Goal: Check status: Check status

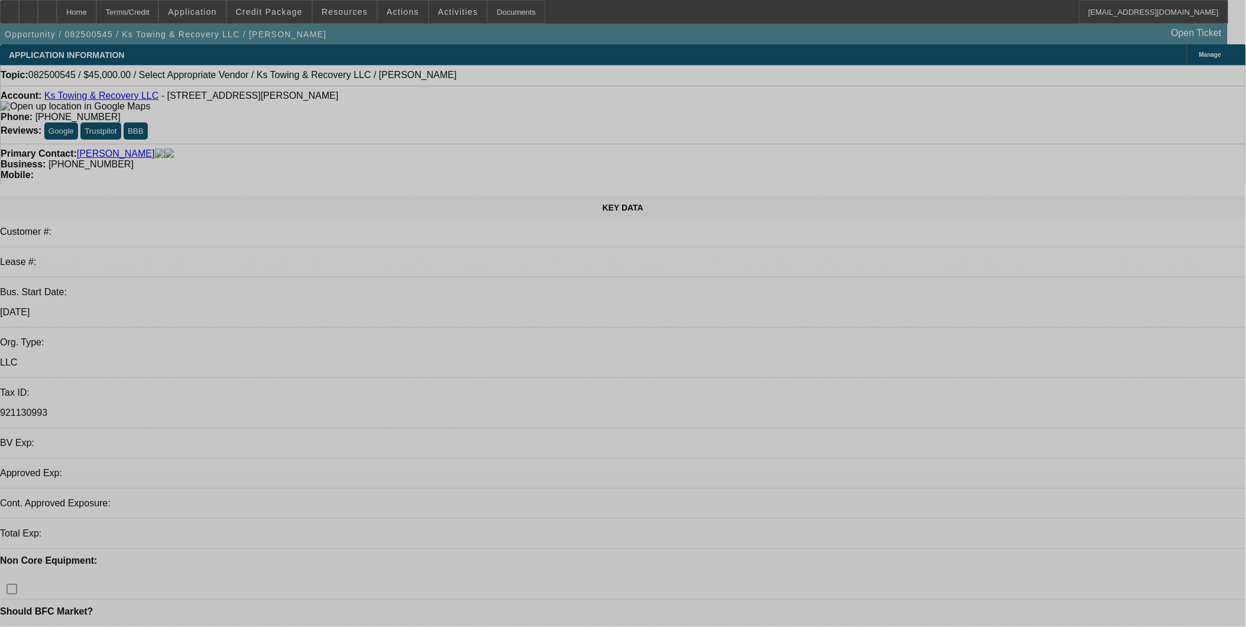
select select "0"
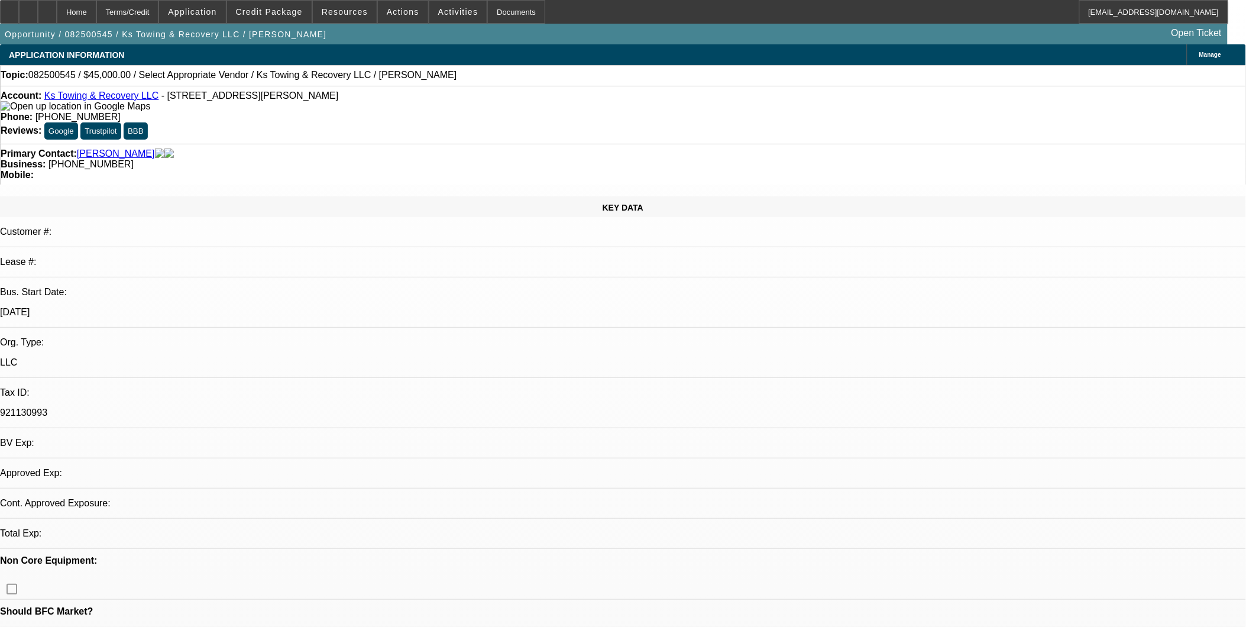
select select "2"
select select "0.1"
select select "1"
select select "2"
select select "4"
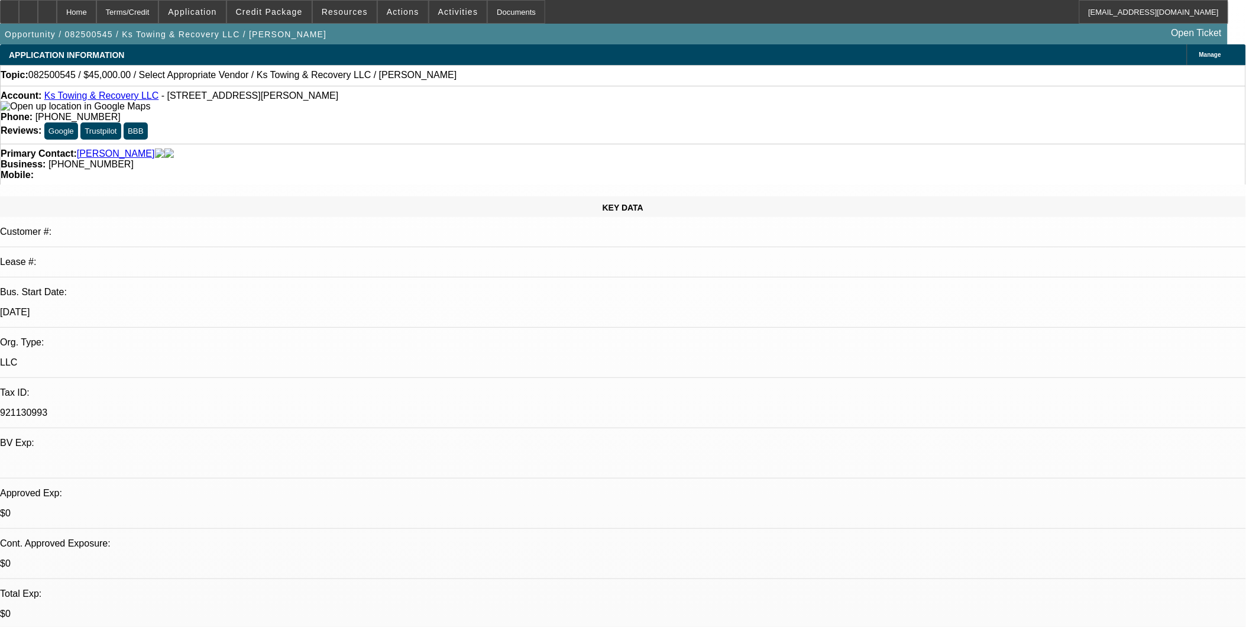
drag, startPoint x: 145, startPoint y: 106, endPoint x: 161, endPoint y: 198, distance: 93.0
click at [268, 609] on p "$0" at bounding box center [623, 614] width 1246 height 11
click at [118, 101] on link "Ks Towing & Recovery LLC" at bounding box center [101, 95] width 115 height 10
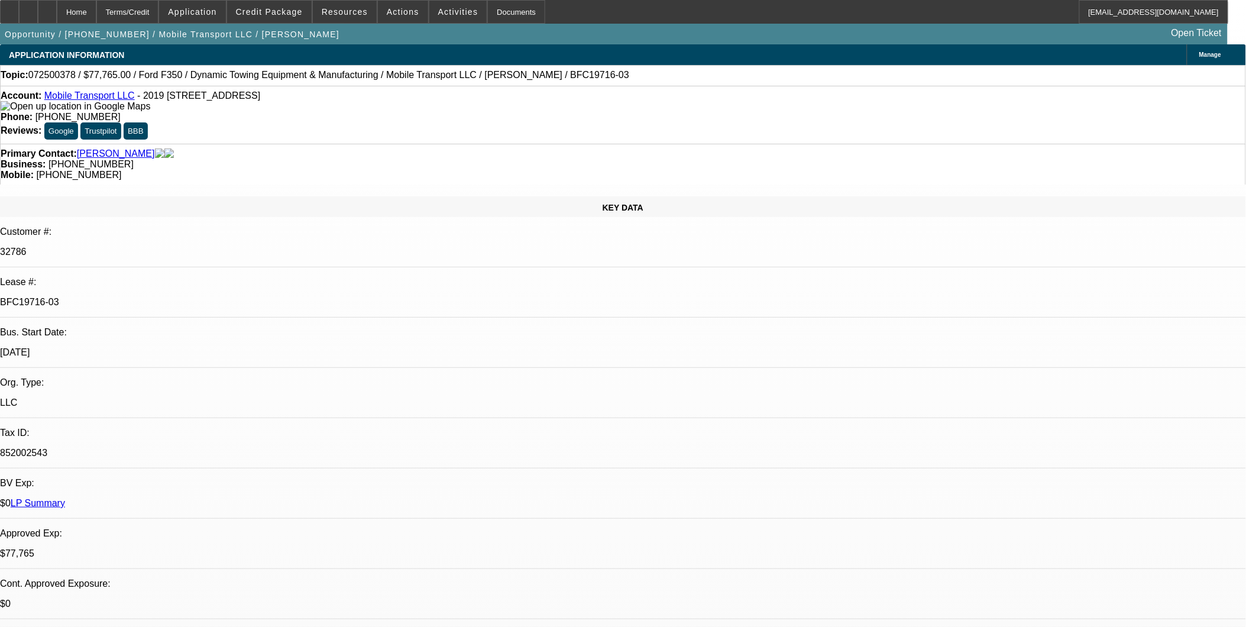
select select "0"
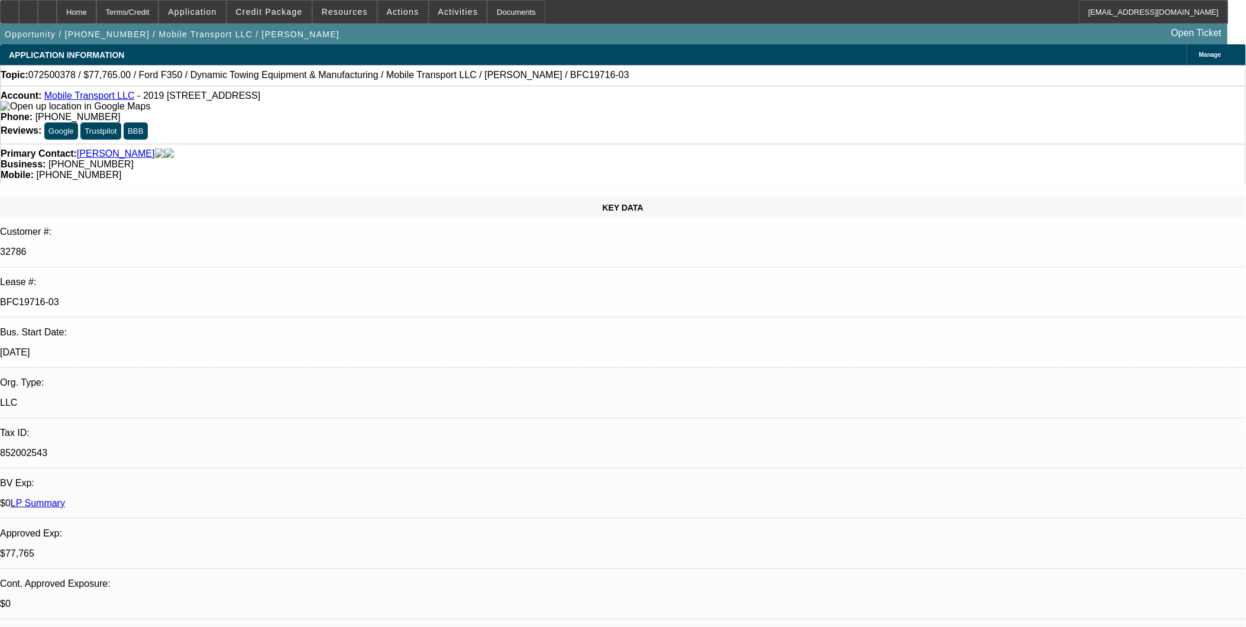
select select "0"
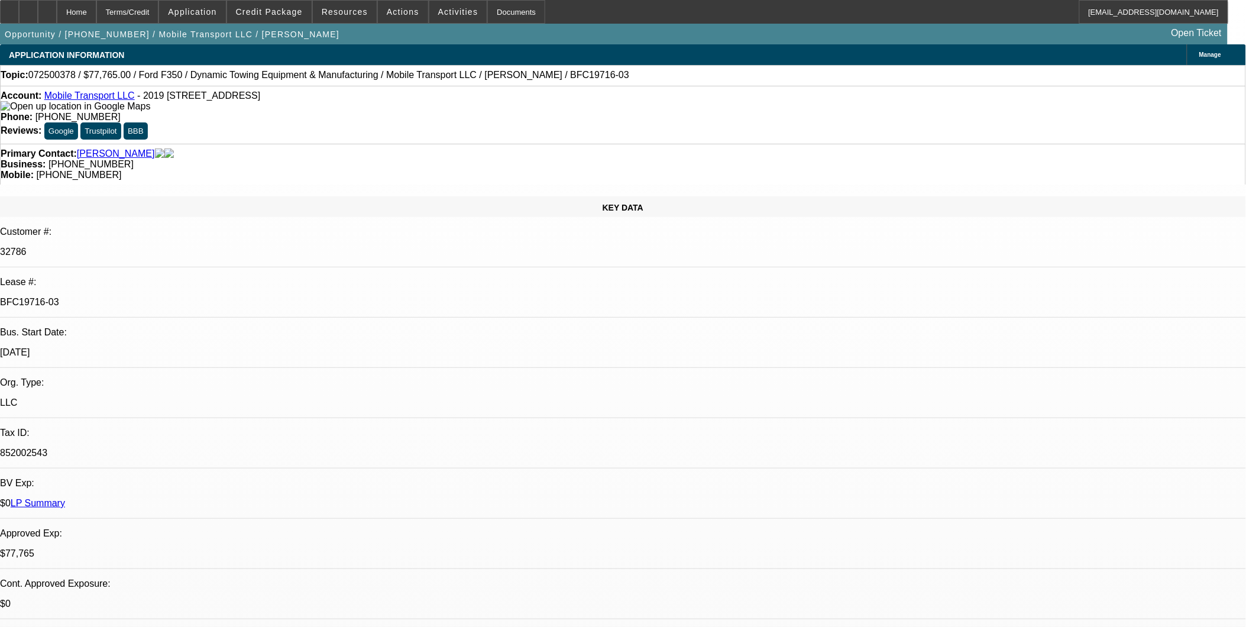
select select "0"
select select "1"
select select "2"
select select "6"
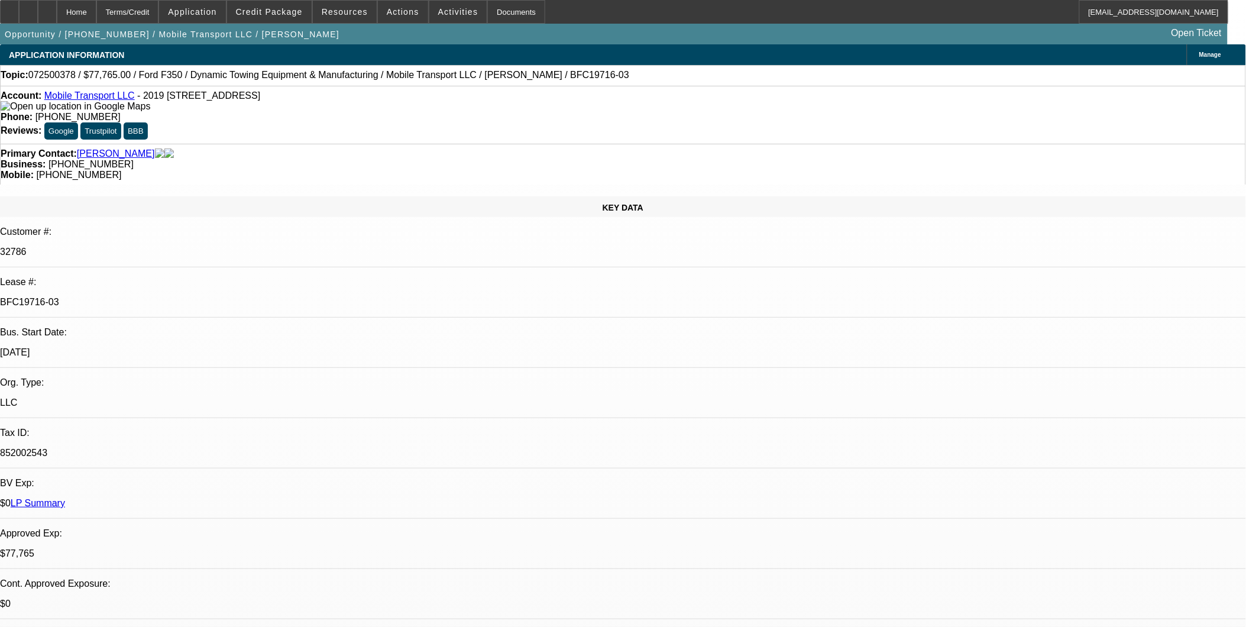
select select "1"
select select "2"
select select "6"
select select "1"
select select "2"
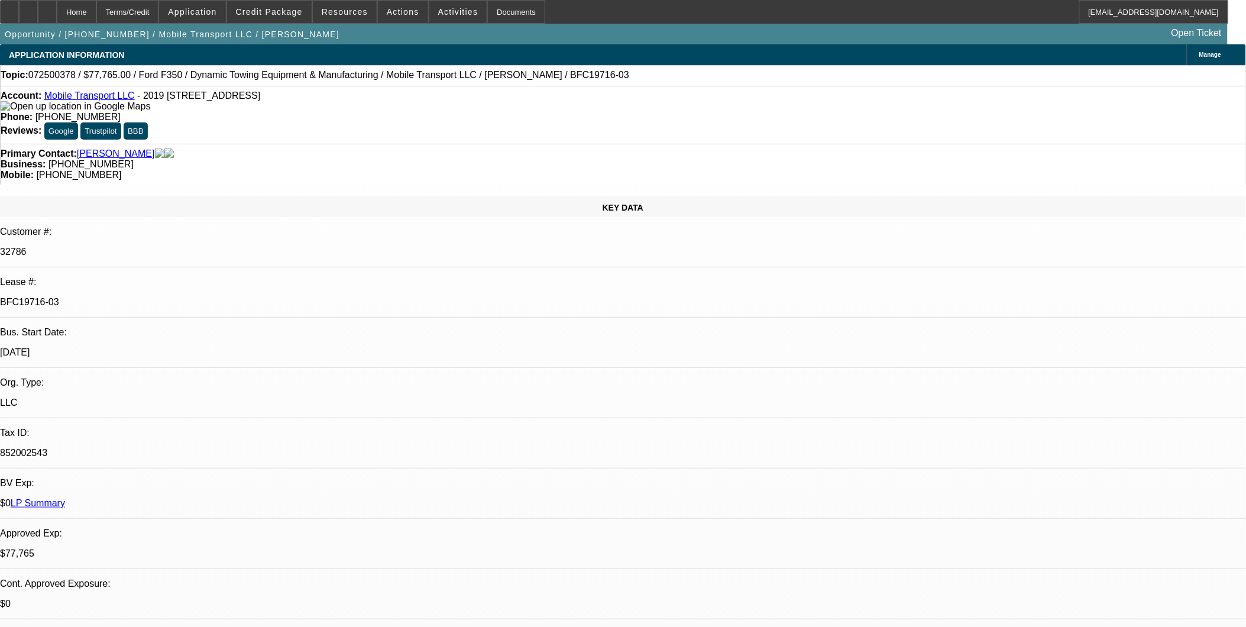
select select "6"
select select "1"
select select "2"
select select "6"
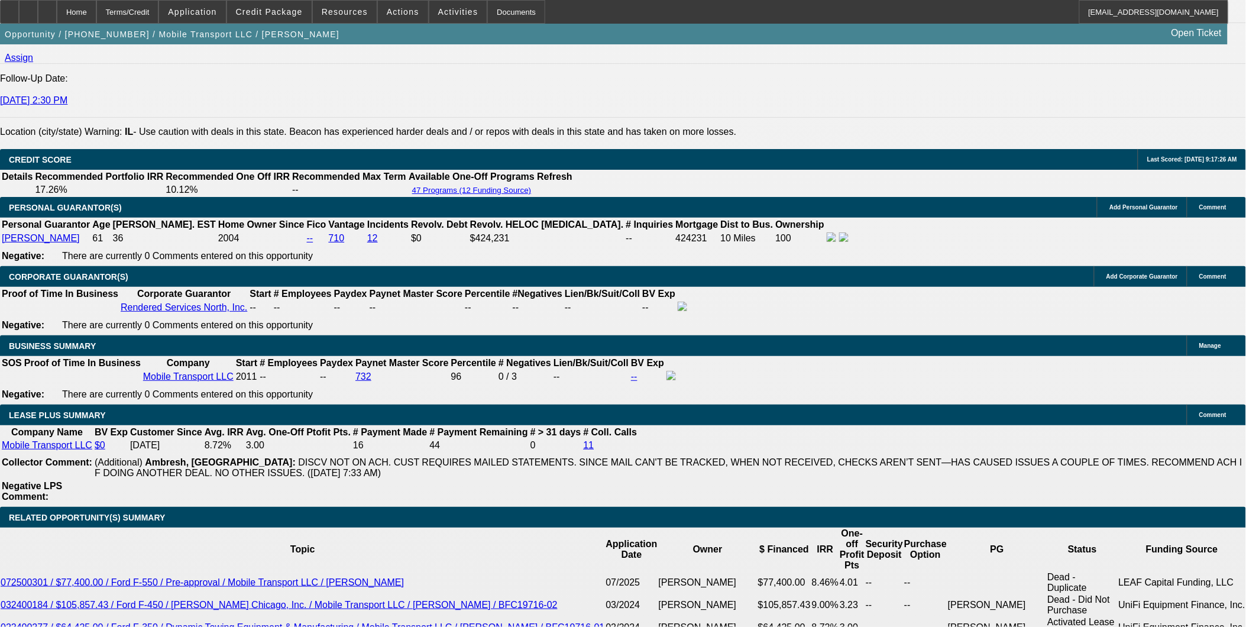
scroll to position [1577, 0]
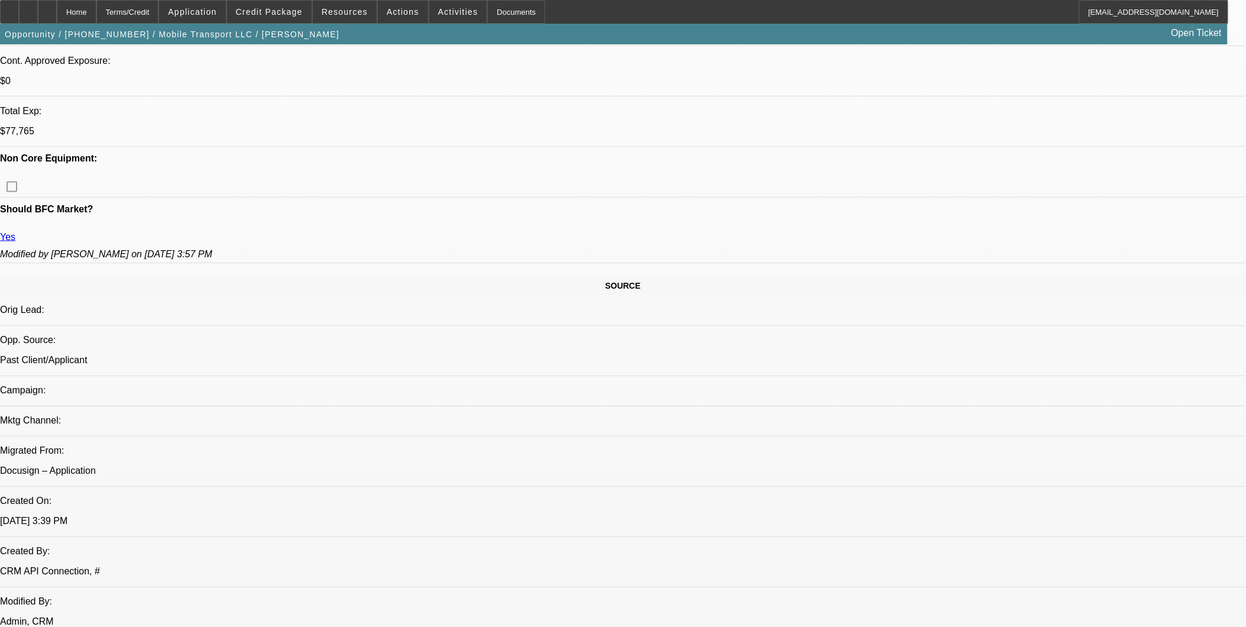
scroll to position [394, 0]
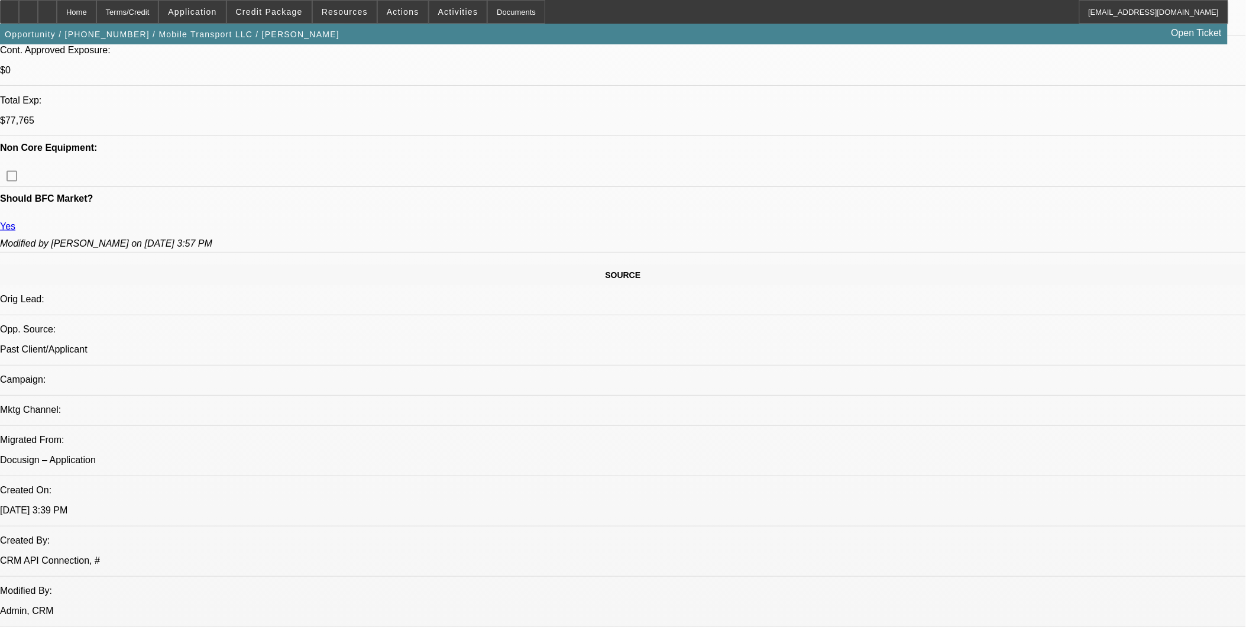
scroll to position [0, 0]
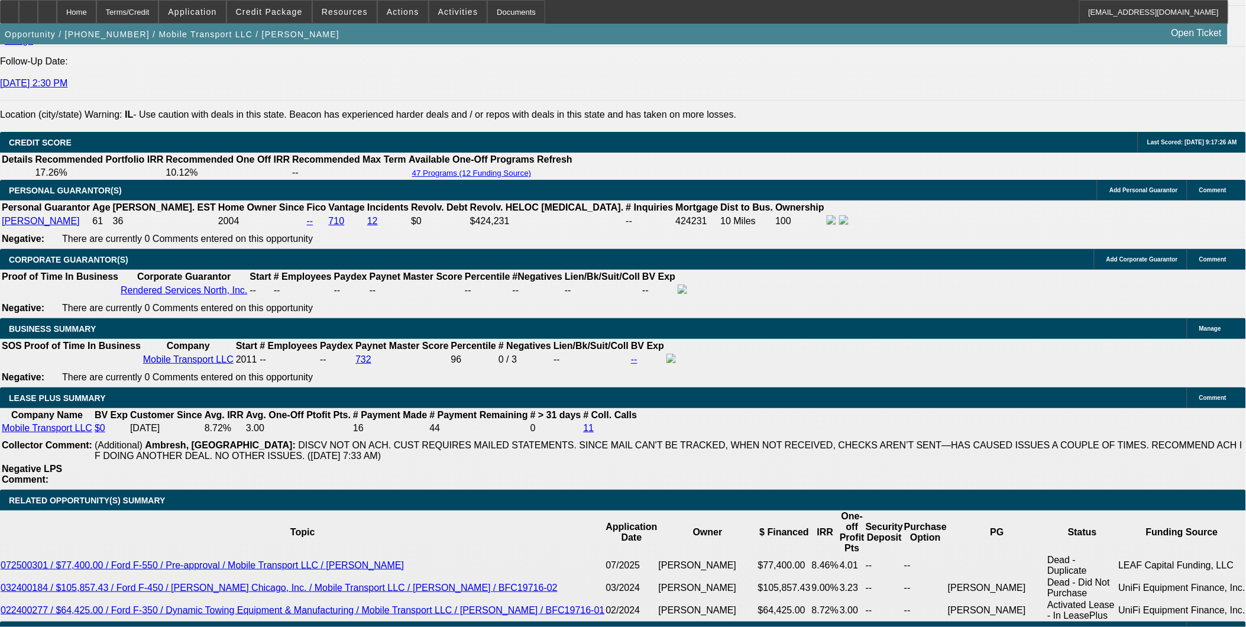
scroll to position [1708, 0]
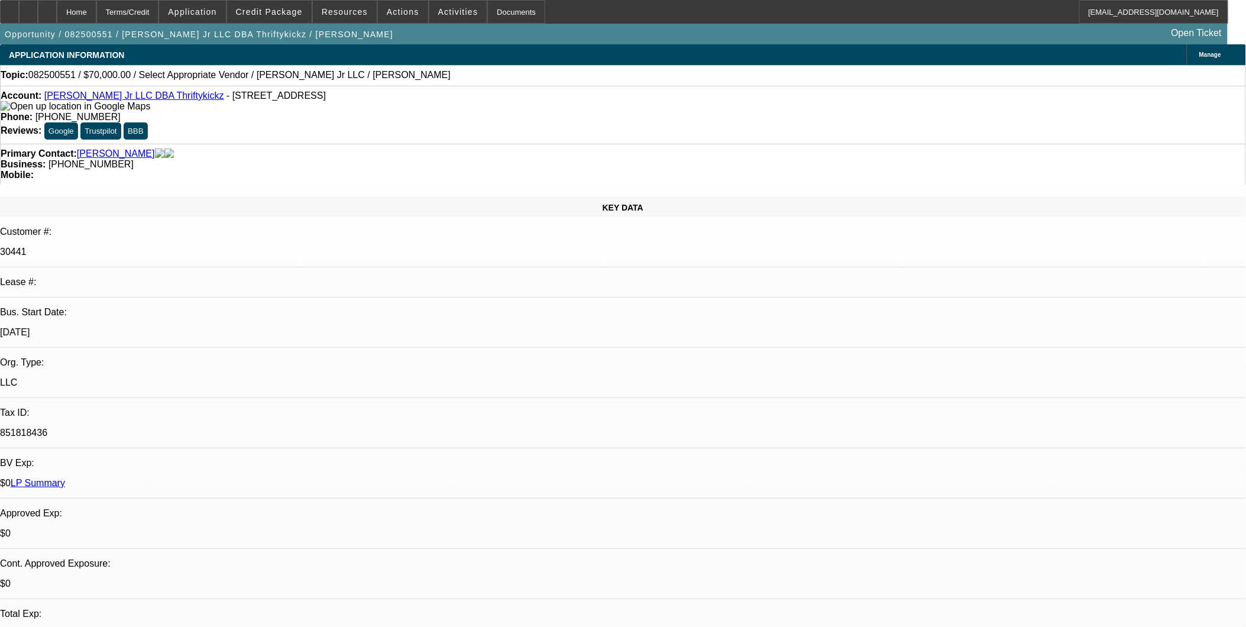
select select "0"
select select "2"
select select "0.1"
select select "1"
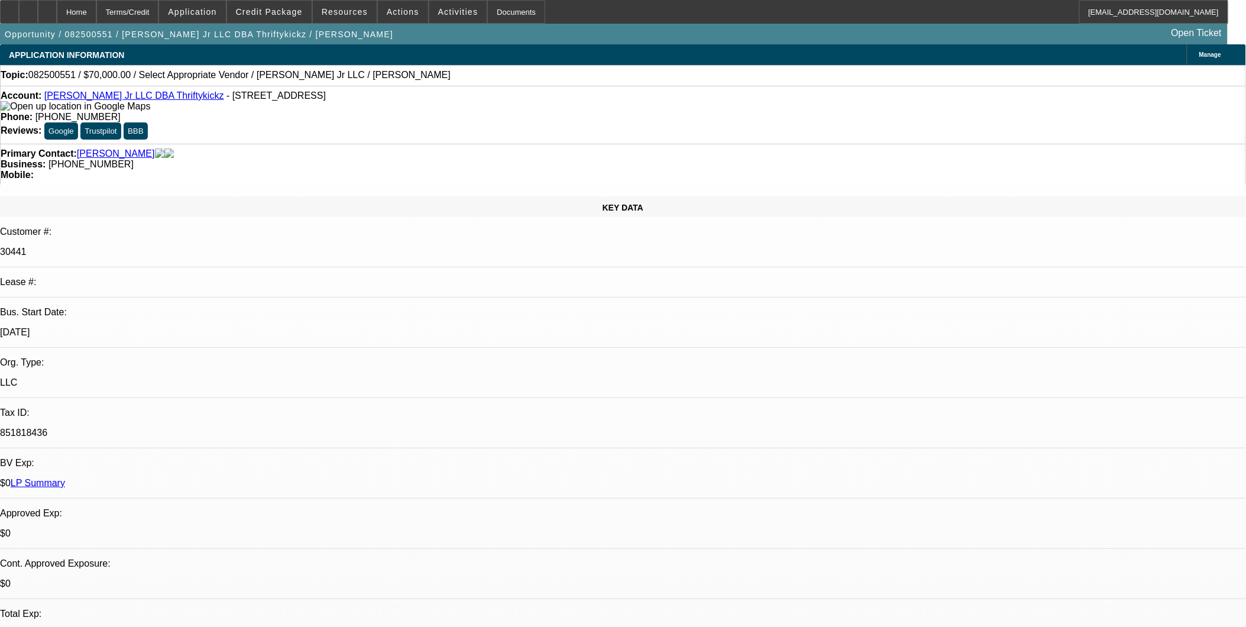
select select "2"
select select "4"
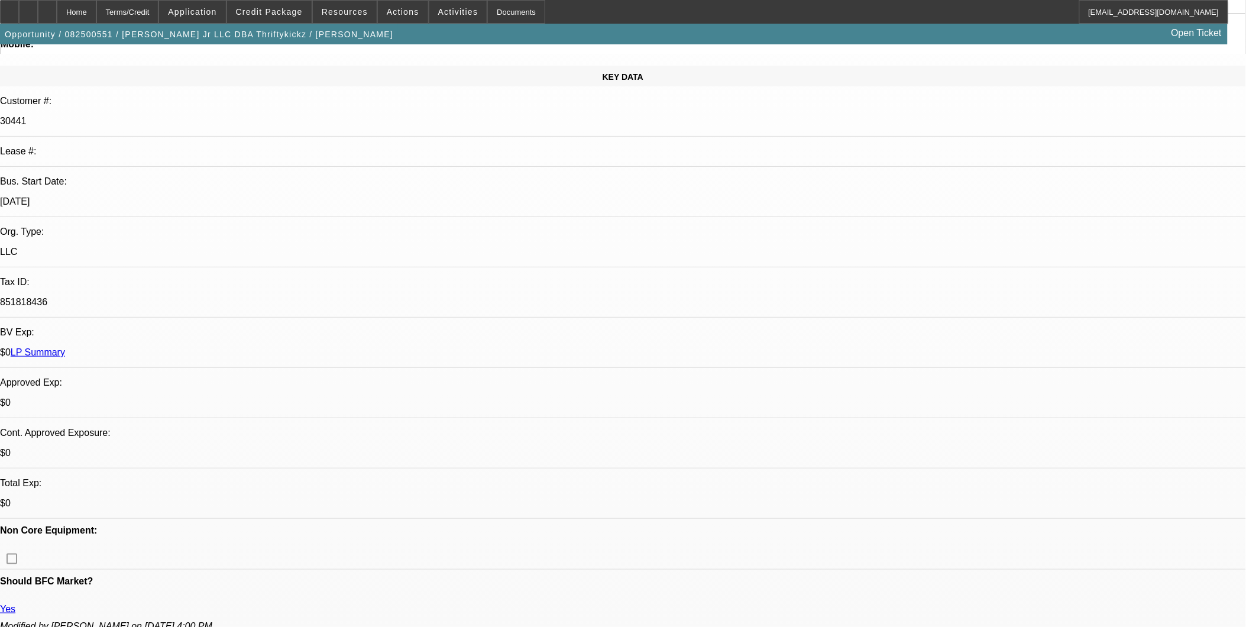
scroll to position [131, 0]
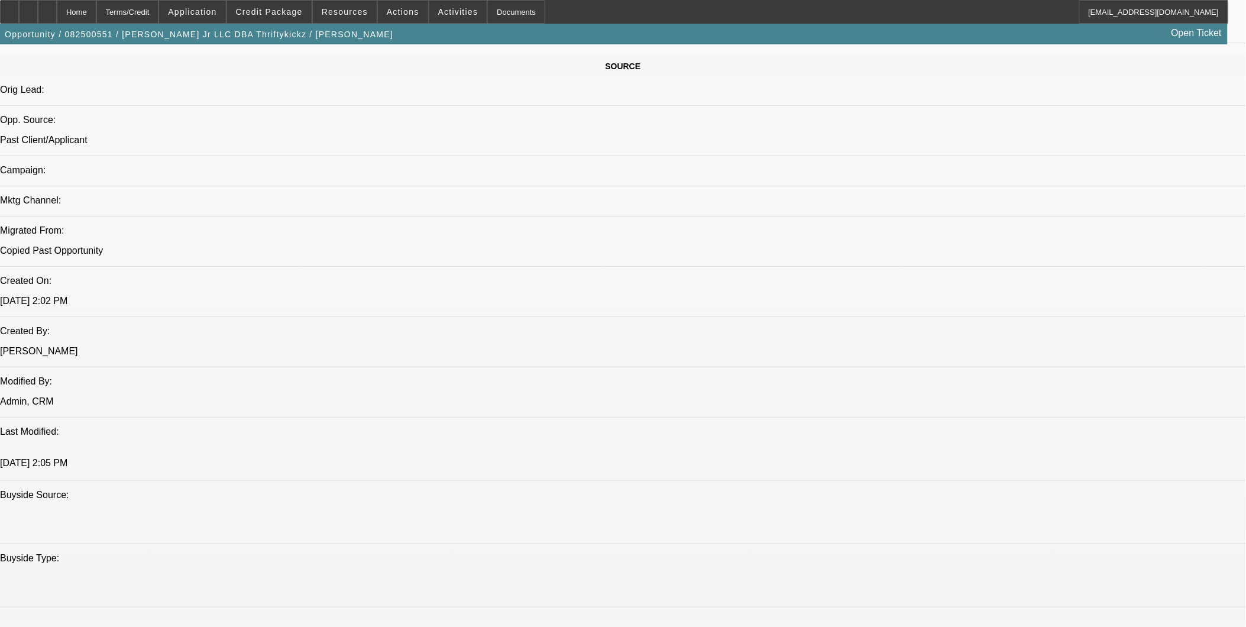
scroll to position [459, 0]
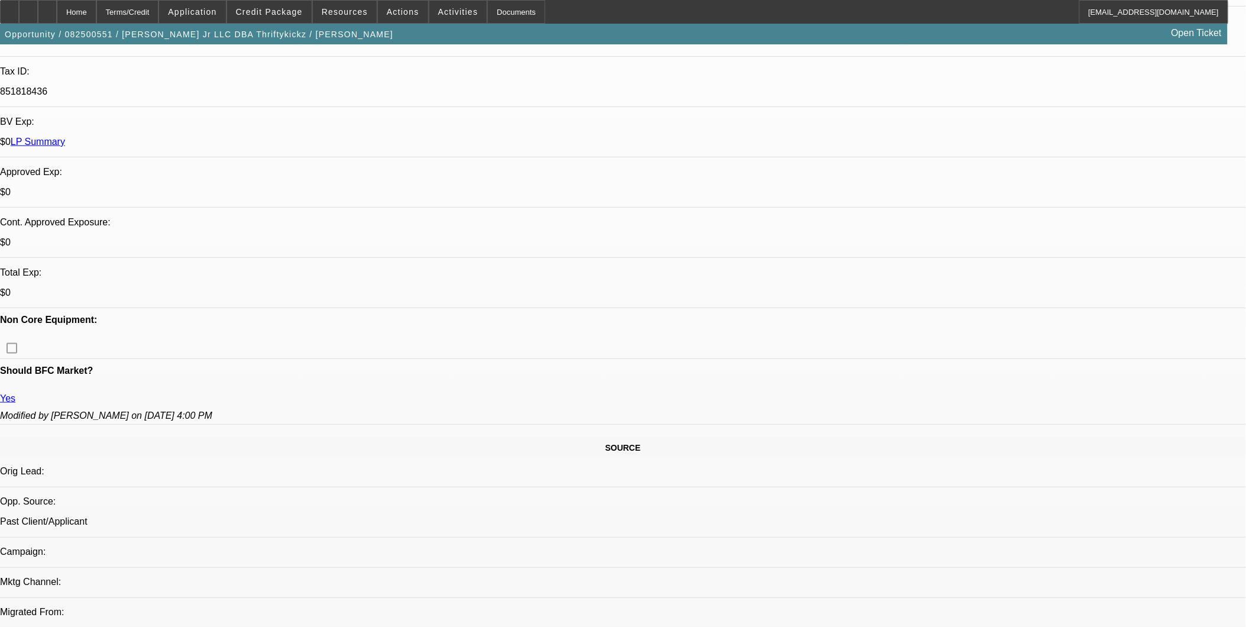
scroll to position [263, 0]
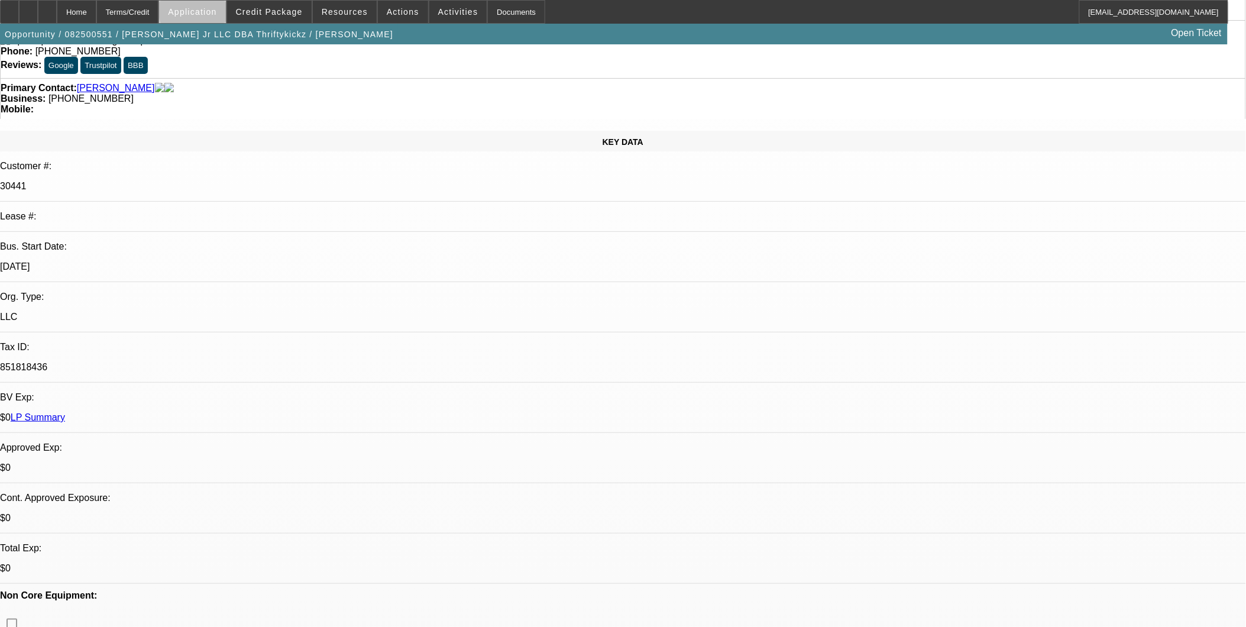
click at [216, 13] on span "Application" at bounding box center [192, 11] width 48 height 9
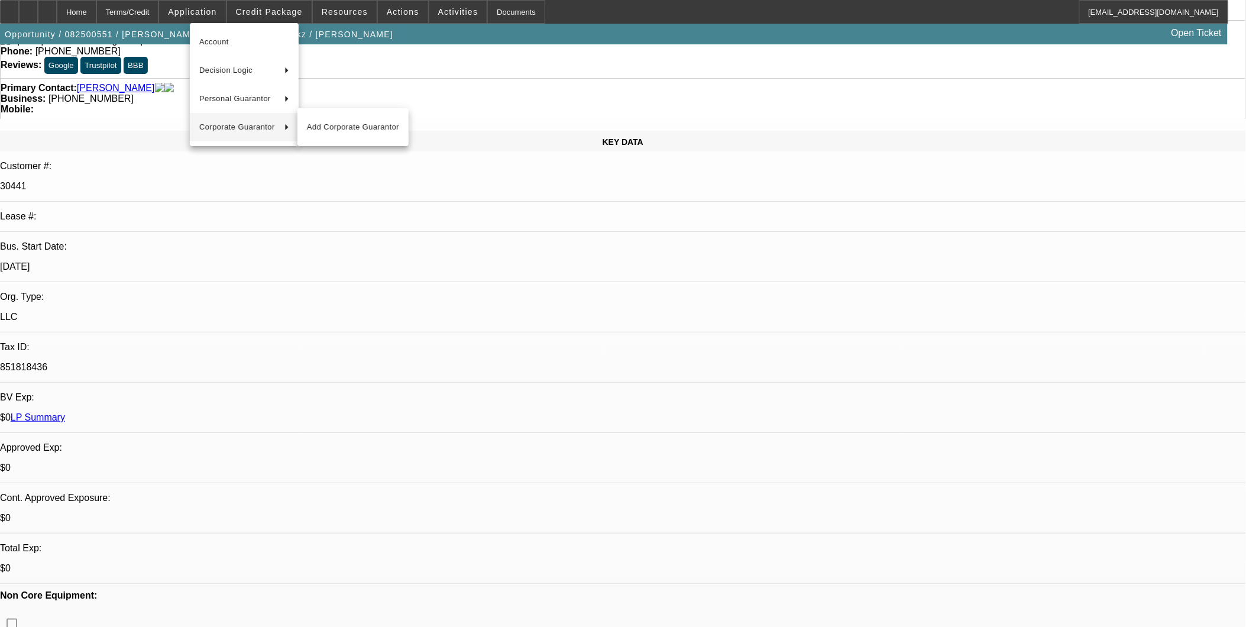
click at [640, 619] on div at bounding box center [623, 313] width 1246 height 627
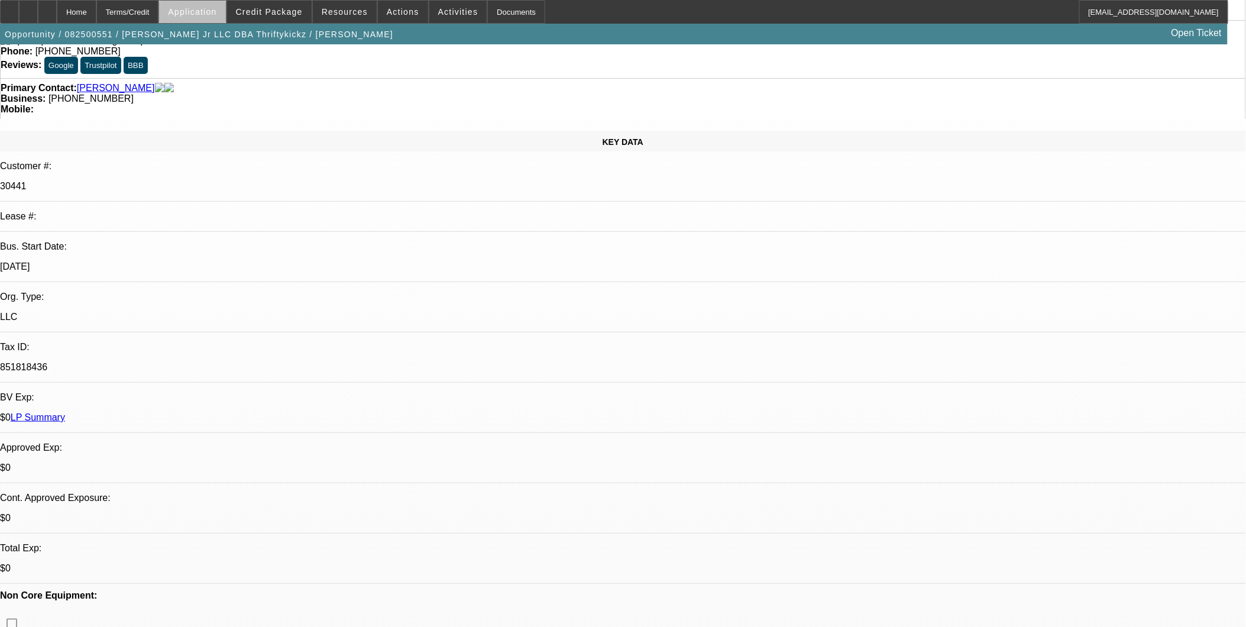
click at [225, 17] on span at bounding box center [192, 12] width 66 height 28
click at [229, 38] on span "Account" at bounding box center [244, 42] width 90 height 14
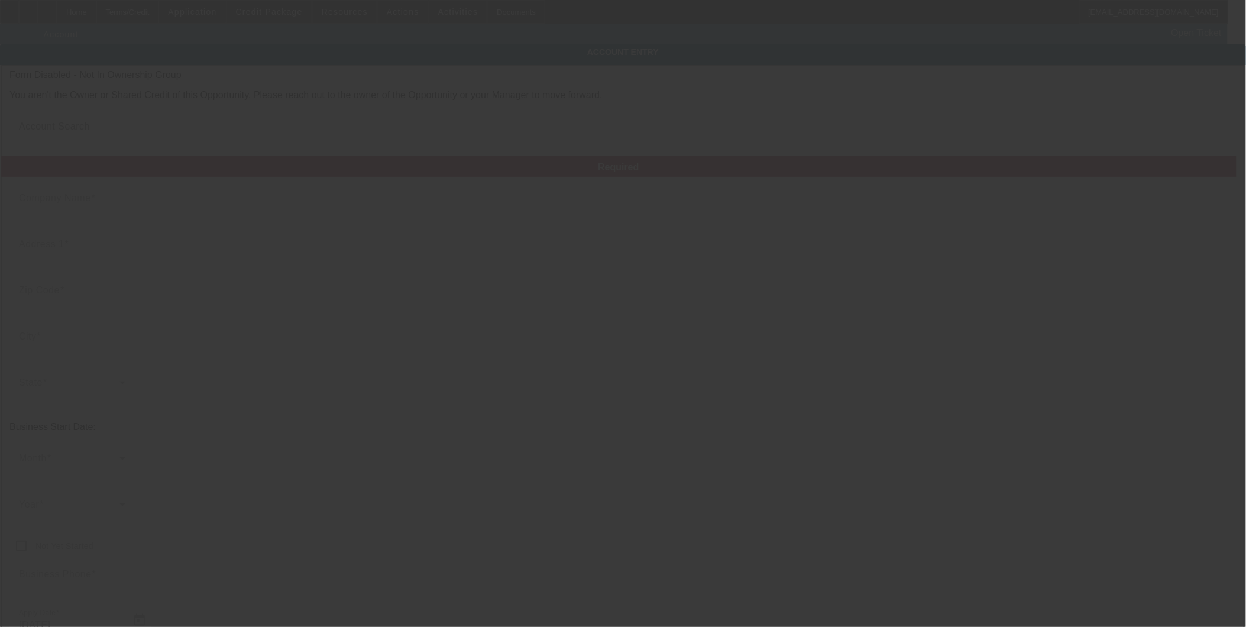
type input "[PERSON_NAME] Jr LLC"
type input "[STREET_ADDRESS]"
type input "27360"
type input "Thomasville"
type input "[PHONE_NUMBER]"
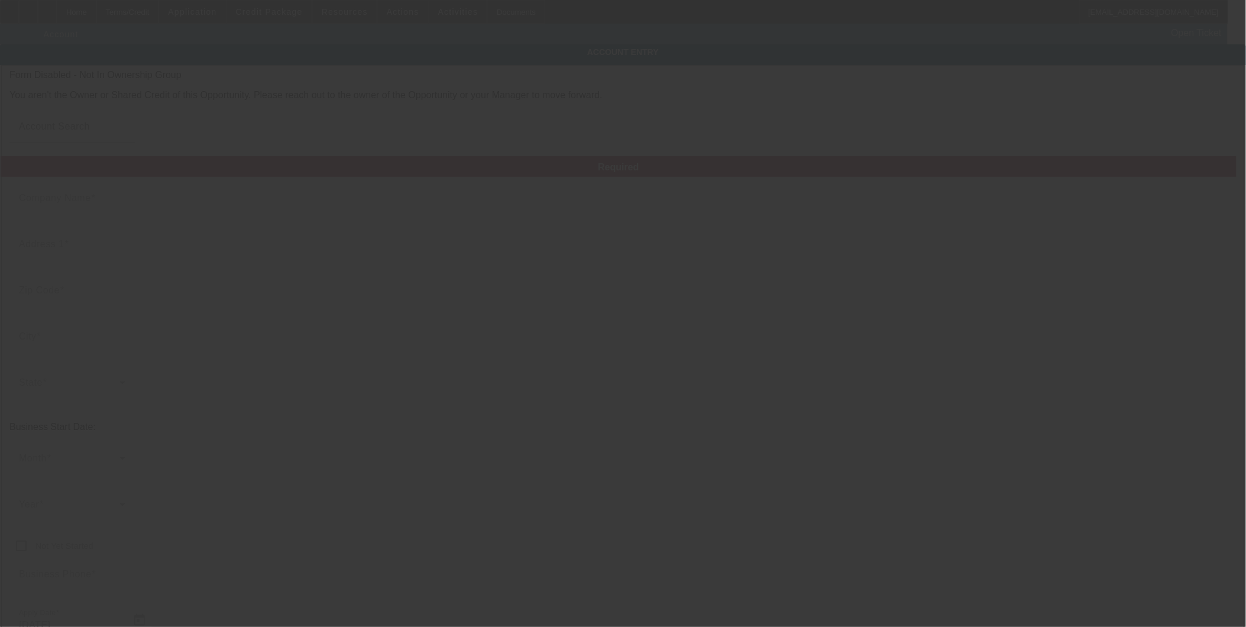
type input "Thriftykickz"
type input "[EMAIL_ADDRESS][DOMAIN_NAME]"
type input "Davidson"
type input "851818436"
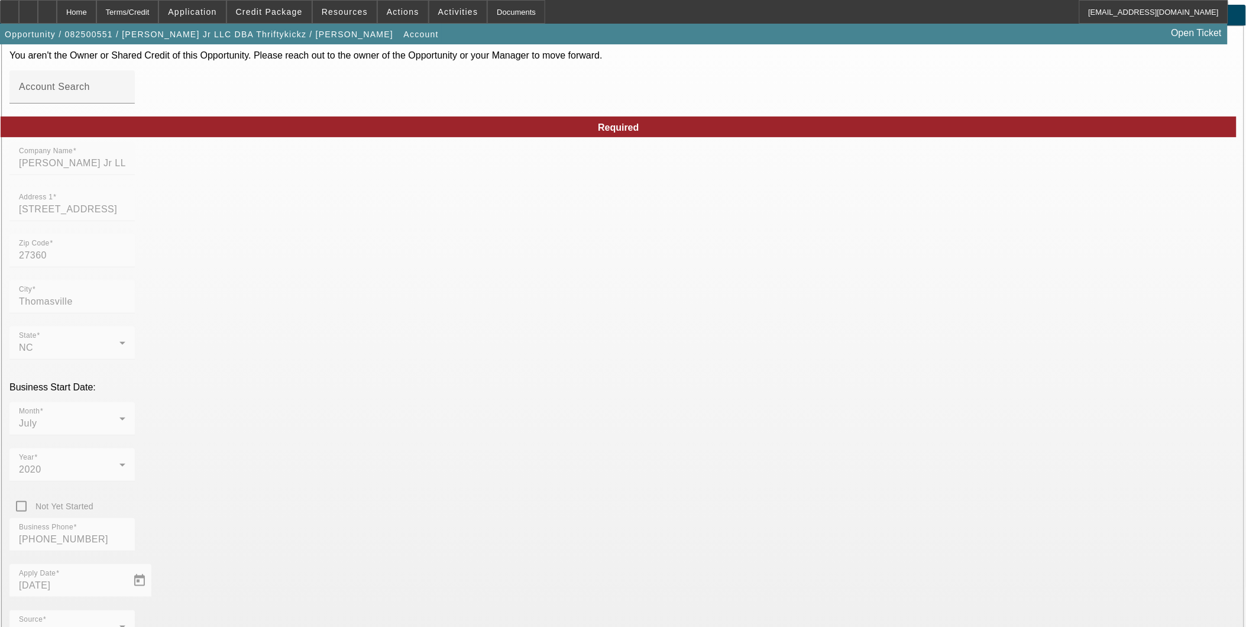
scroll to position [109, 0]
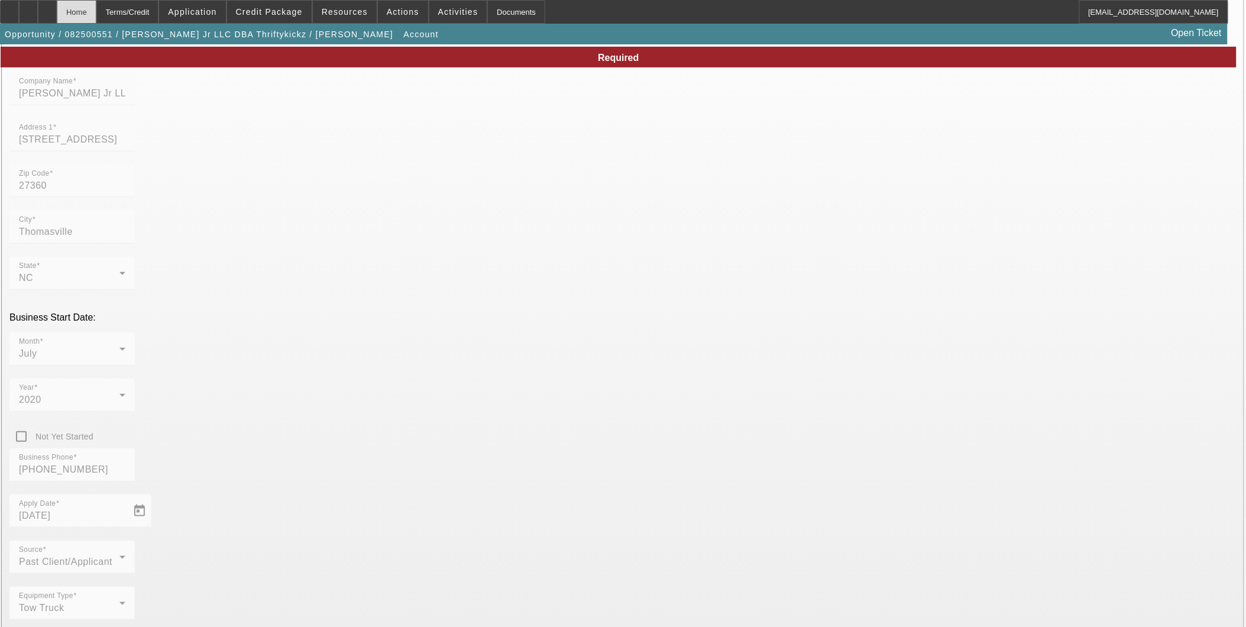
click at [96, 14] on div "Home" at bounding box center [77, 12] width 40 height 24
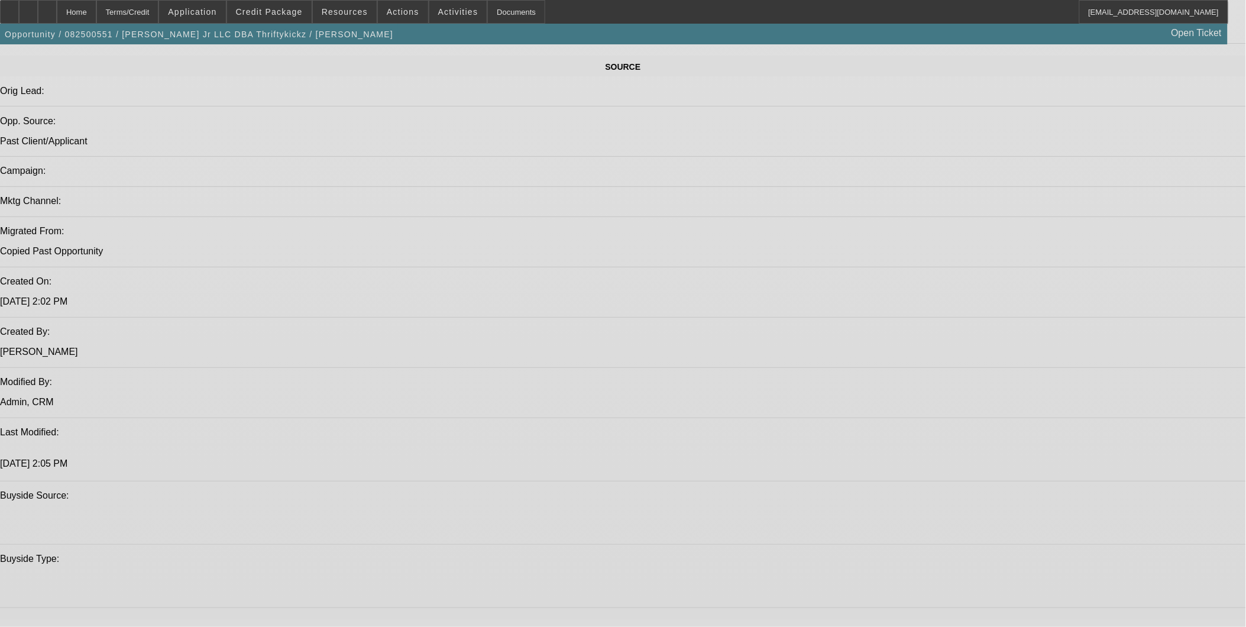
select select "0"
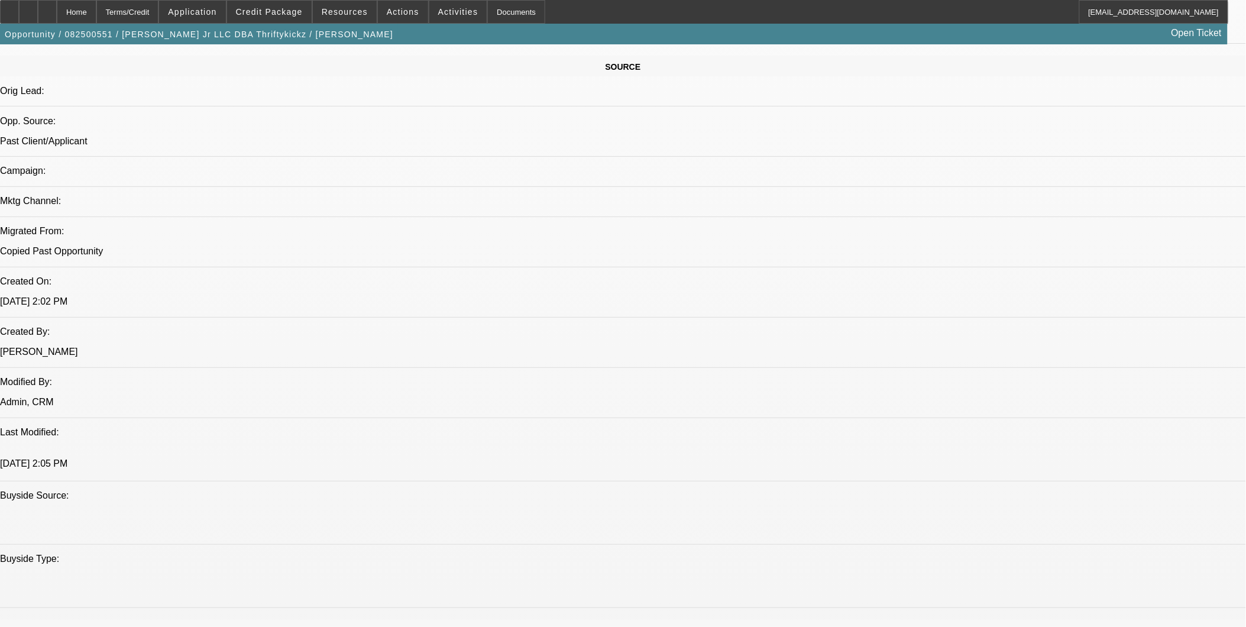
select select "2"
select select "0.1"
select select "4"
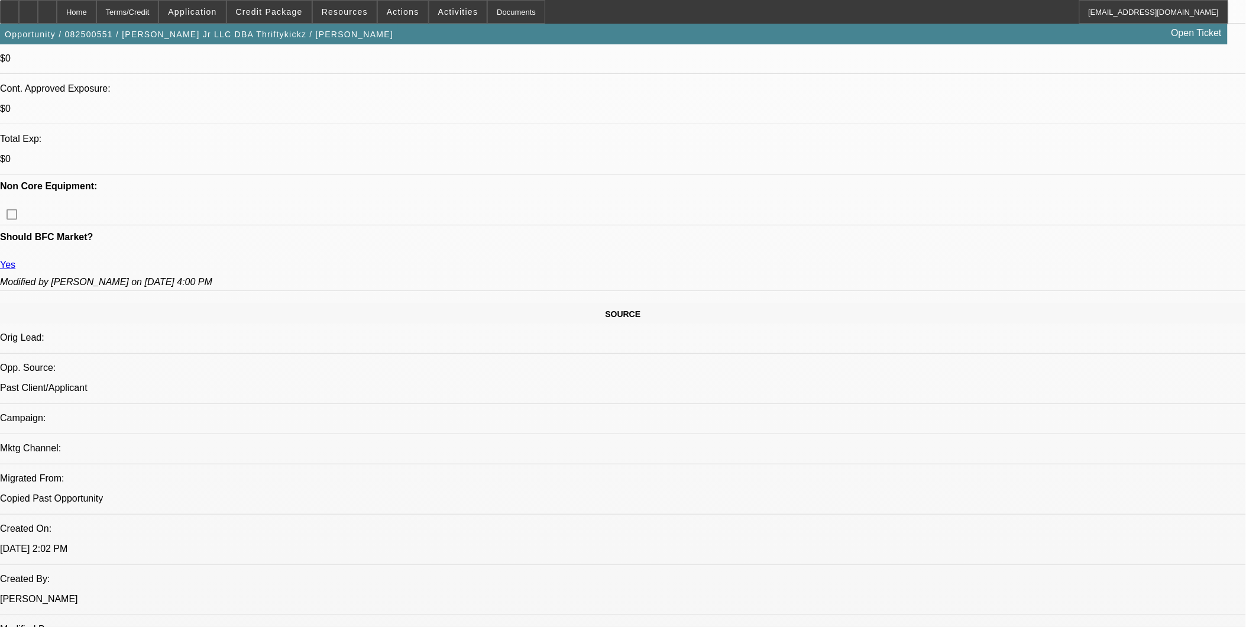
scroll to position [308, 0]
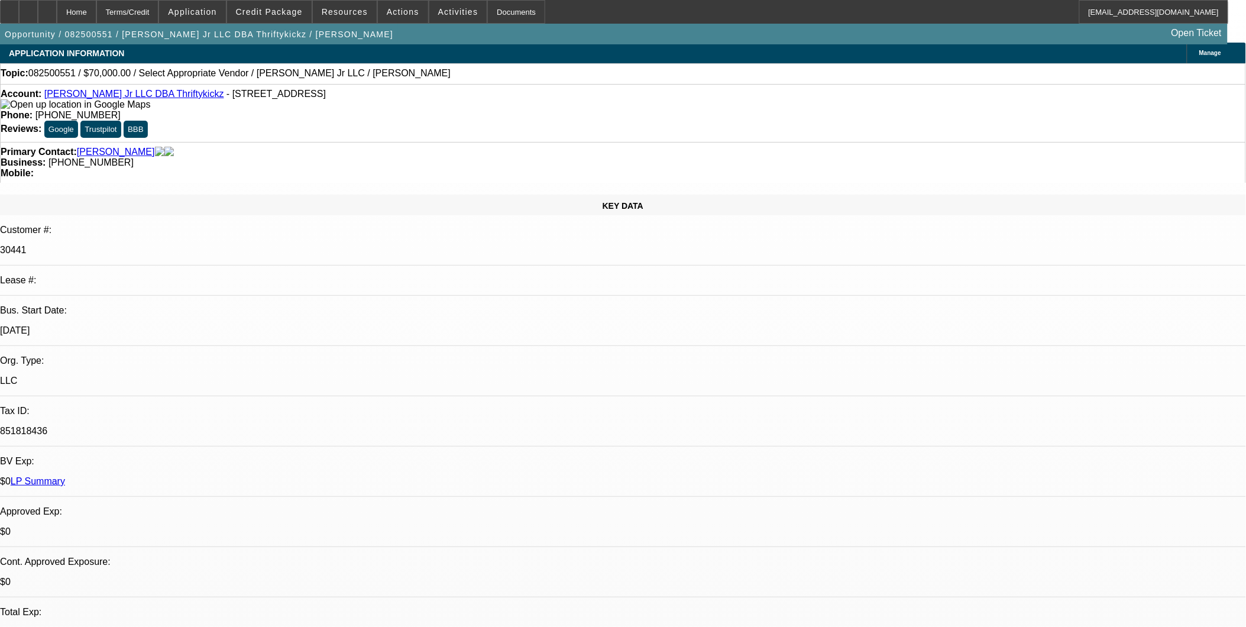
scroll to position [0, 0]
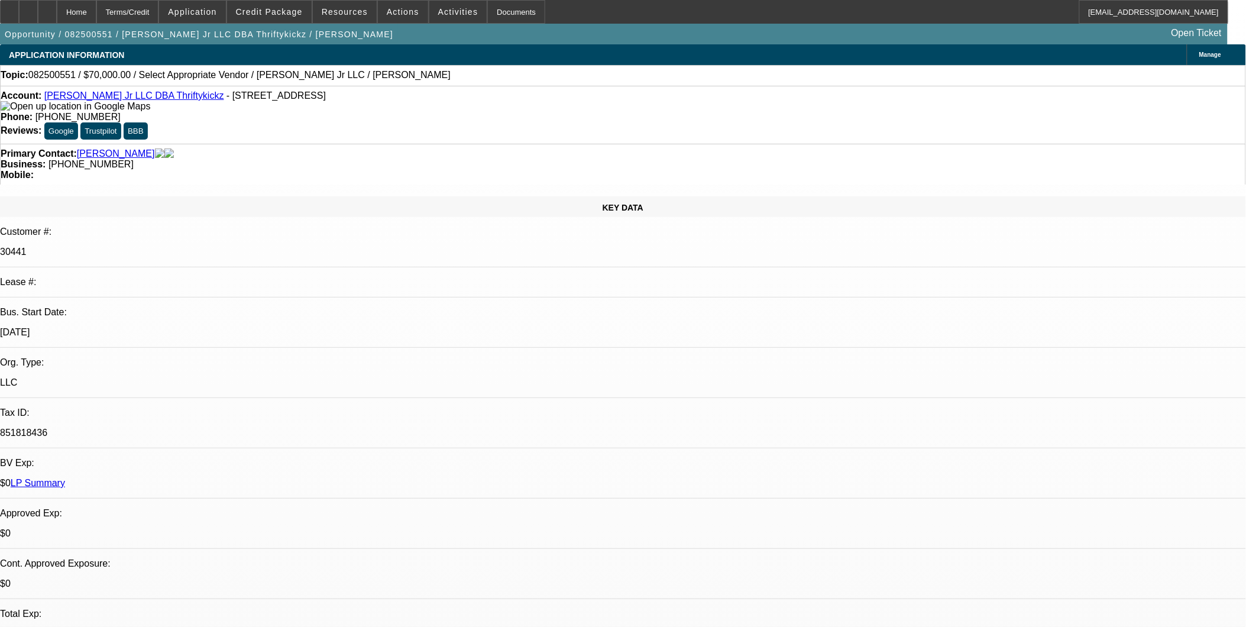
click at [146, 95] on link "[PERSON_NAME] Jr LLC DBA Thriftykickz" at bounding box center [134, 95] width 180 height 10
